Goal: Check status: Check status

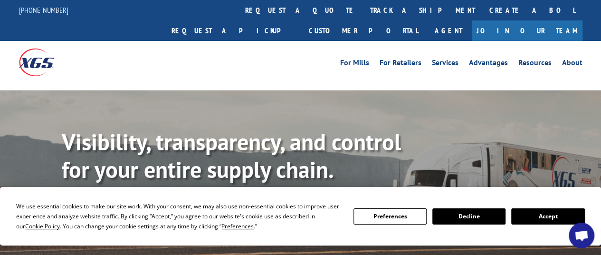
click at [534, 215] on button "Accept" at bounding box center [547, 216] width 73 height 16
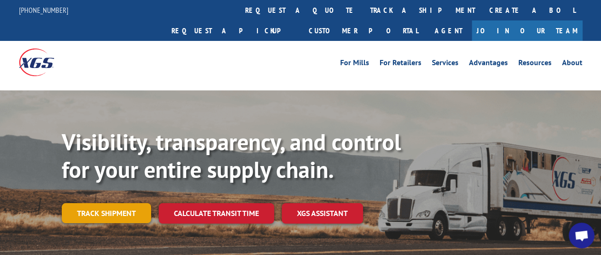
click at [113, 203] on link "Track shipment" at bounding box center [106, 213] width 89 height 20
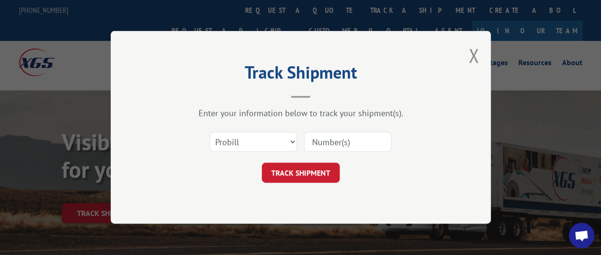
paste input "461835"
type input "461835"
click at [276, 173] on button "TRACK SHIPMENT" at bounding box center [301, 173] width 78 height 20
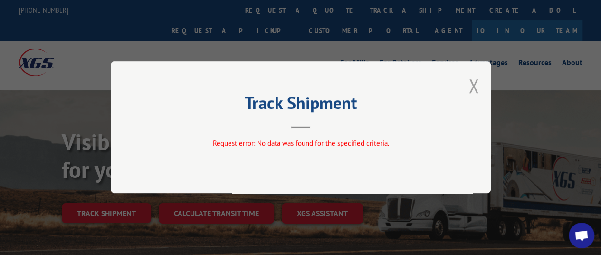
click at [473, 79] on button "Close modal" at bounding box center [473, 85] width 10 height 25
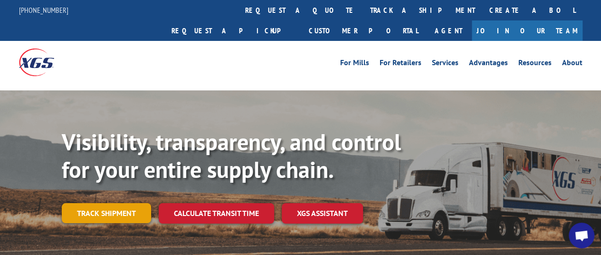
click at [127, 203] on link "Track shipment" at bounding box center [106, 213] width 89 height 20
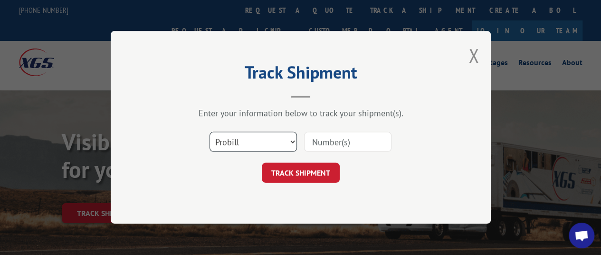
click at [254, 145] on select "Select category... Probill BOL PO" at bounding box center [252, 142] width 87 height 20
select select "bol"
click at [209, 132] on select "Select category... Probill BOL PO" at bounding box center [252, 142] width 87 height 20
paste input "461835"
type input "461835"
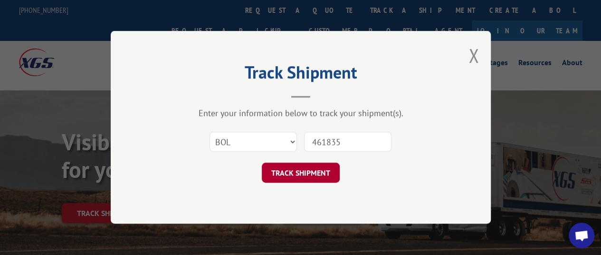
click at [310, 173] on button "TRACK SHIPMENT" at bounding box center [301, 173] width 78 height 20
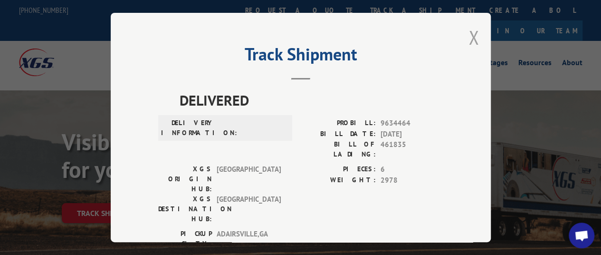
click at [472, 35] on button "Close modal" at bounding box center [473, 37] width 10 height 25
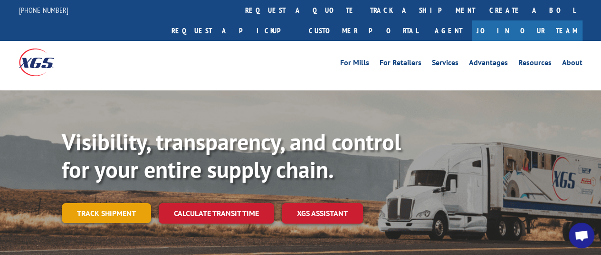
click at [124, 203] on link "Track shipment" at bounding box center [106, 213] width 89 height 20
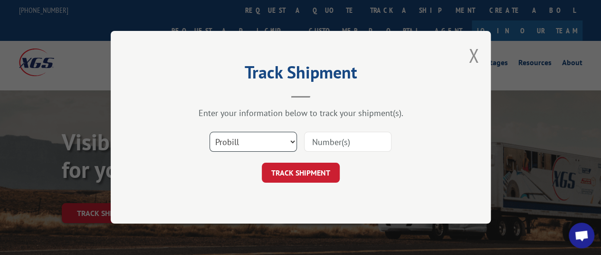
click at [249, 139] on select "Select category... Probill BOL PO" at bounding box center [252, 142] width 87 height 20
select select "po"
click at [209, 132] on select "Select category... Probill BOL PO" at bounding box center [252, 142] width 87 height 20
click at [336, 145] on input at bounding box center [347, 142] width 87 height 20
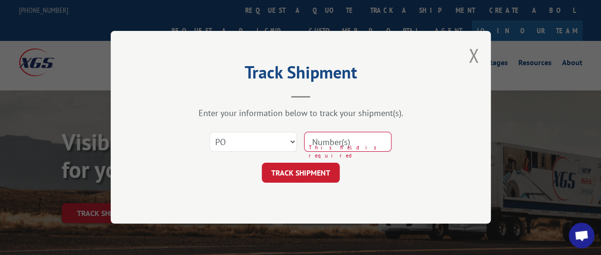
click at [339, 141] on input at bounding box center [347, 142] width 87 height 20
paste input "32507785"
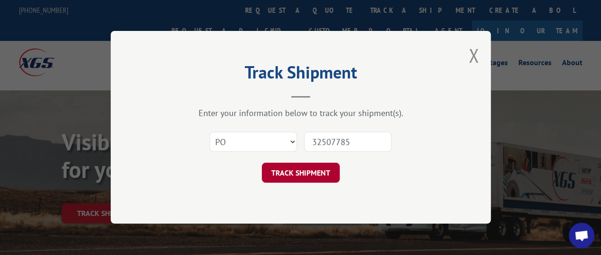
type input "32507785"
click at [301, 172] on button "TRACK SHIPMENT" at bounding box center [301, 173] width 78 height 20
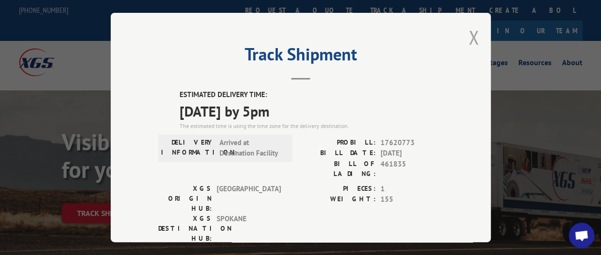
click at [468, 35] on button "Close modal" at bounding box center [473, 37] width 10 height 25
